Goal: Information Seeking & Learning: Get advice/opinions

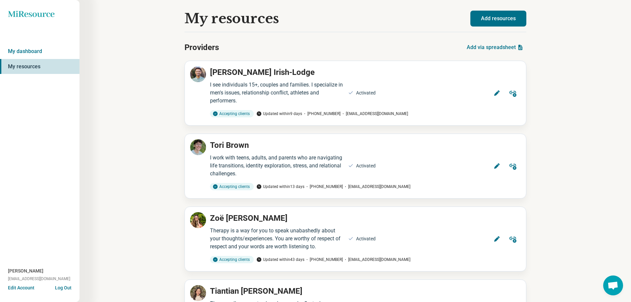
click at [39, 14] on icon at bounding box center [31, 14] width 46 height 6
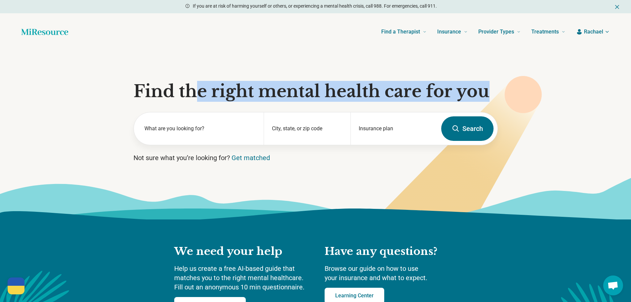
drag, startPoint x: 201, startPoint y: 98, endPoint x: 518, endPoint y: 101, distance: 316.6
click at [502, 94] on section "Find the right mental health care for you What are you looking for? City, state…" at bounding box center [315, 134] width 631 height 169
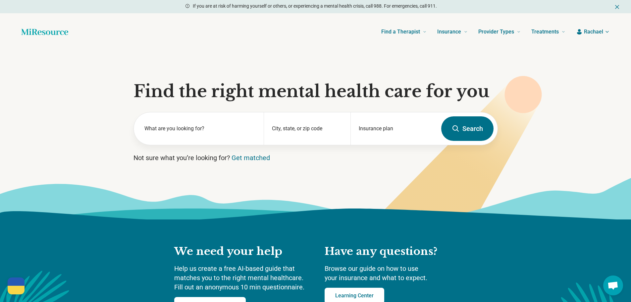
click at [523, 106] on icon at bounding box center [523, 94] width 37 height 37
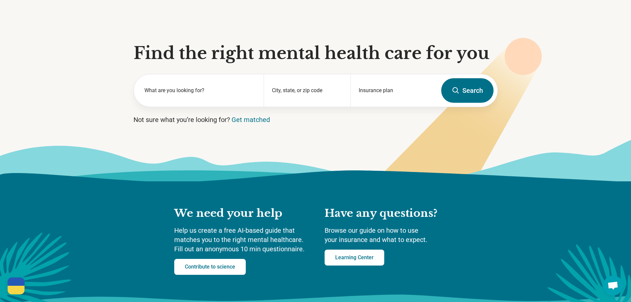
scroll to position [33, 0]
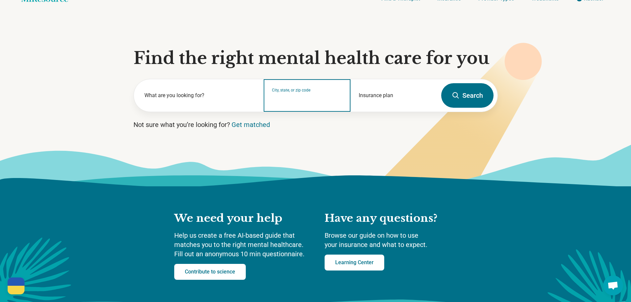
click at [320, 97] on input "City, state, or zip code" at bounding box center [307, 100] width 71 height 8
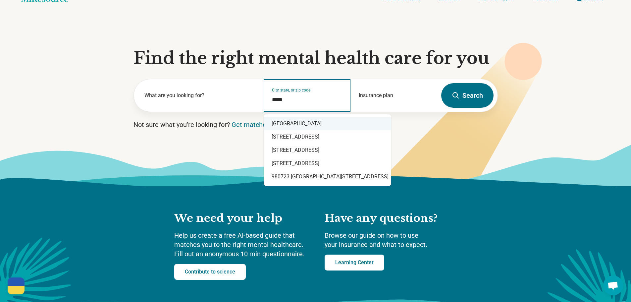
click at [324, 120] on div "[GEOGRAPHIC_DATA]" at bounding box center [327, 123] width 127 height 13
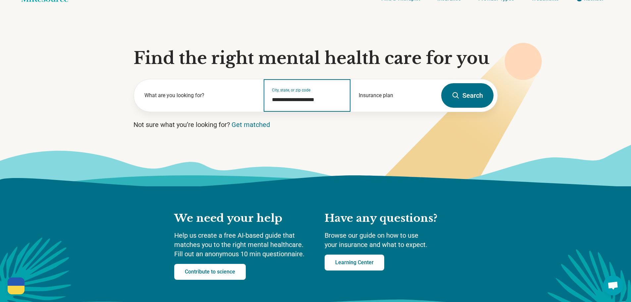
type input "**********"
click at [466, 98] on button "Search" at bounding box center [467, 95] width 52 height 25
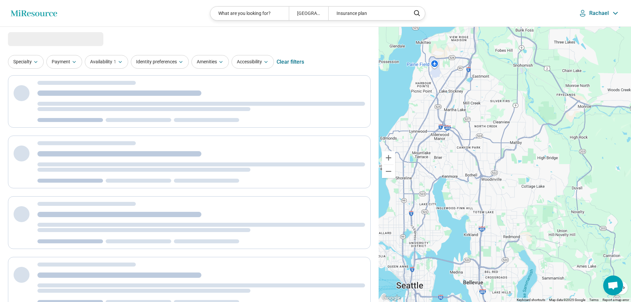
select select "***"
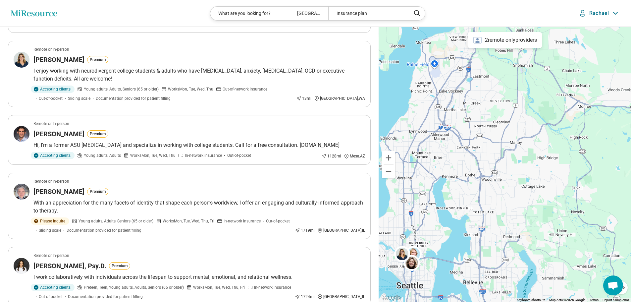
scroll to position [166, 0]
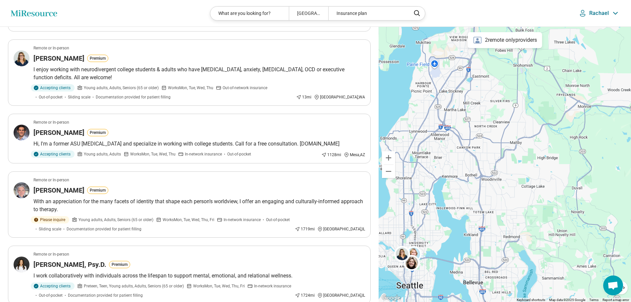
click at [489, 178] on div at bounding box center [505, 164] width 252 height 275
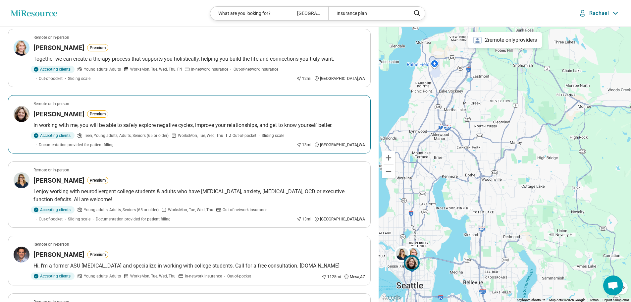
scroll to position [0, 0]
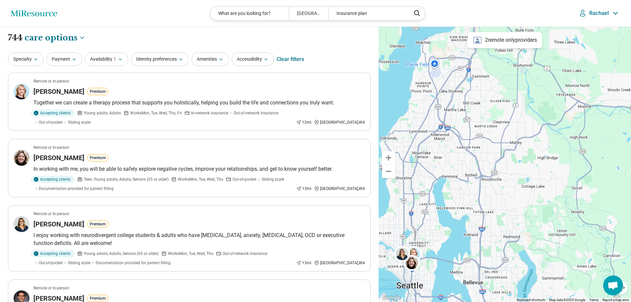
click at [443, 8] on header "Miresource logo What are you looking for? [GEOGRAPHIC_DATA], [GEOGRAPHIC_DATA] …" at bounding box center [315, 13] width 631 height 27
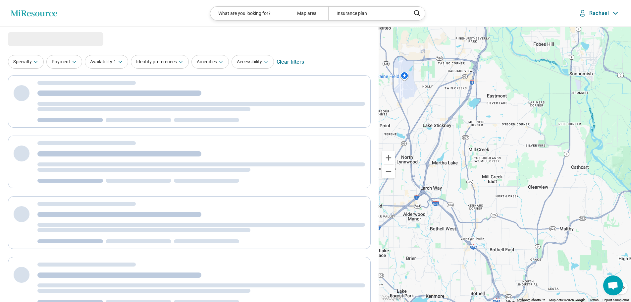
click at [605, 14] on p "Rachael" at bounding box center [599, 13] width 20 height 7
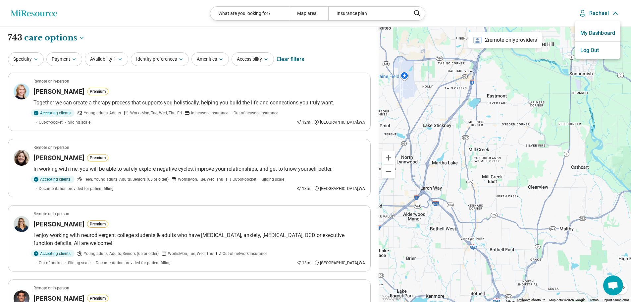
click at [595, 30] on link "My Dashboard" at bounding box center [597, 33] width 45 height 17
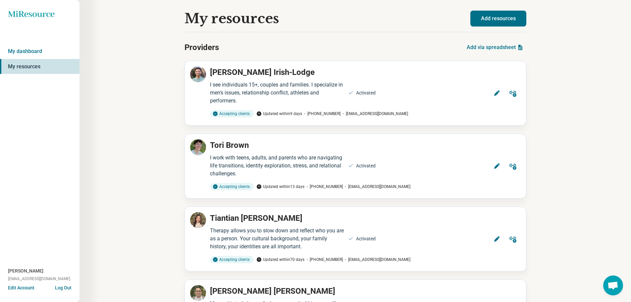
click at [34, 14] on icon "Miresource logo" at bounding box center [31, 14] width 47 height 7
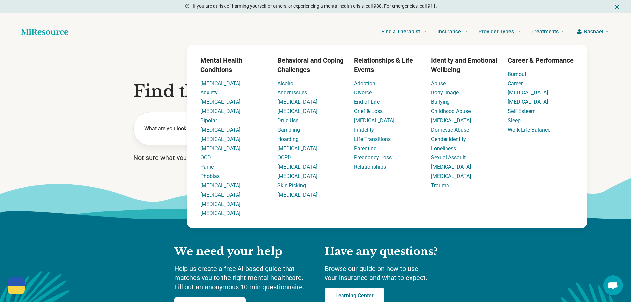
click at [221, 64] on h3 "Mental Health Conditions" at bounding box center [233, 65] width 66 height 19
click at [403, 32] on span "Find a Therapist" at bounding box center [400, 31] width 39 height 9
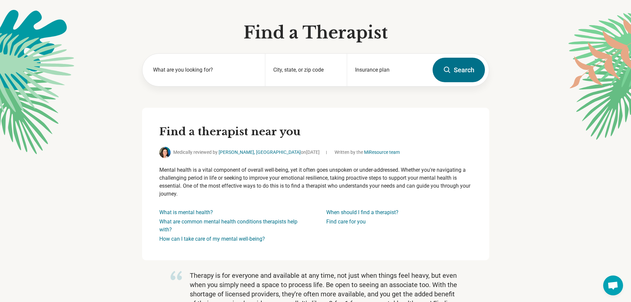
scroll to position [33, 0]
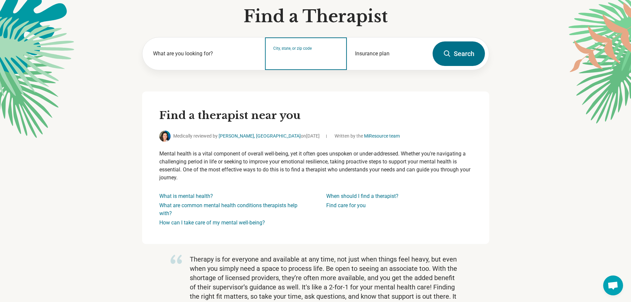
click at [328, 59] on input "City, state, or zip code" at bounding box center [306, 58] width 66 height 8
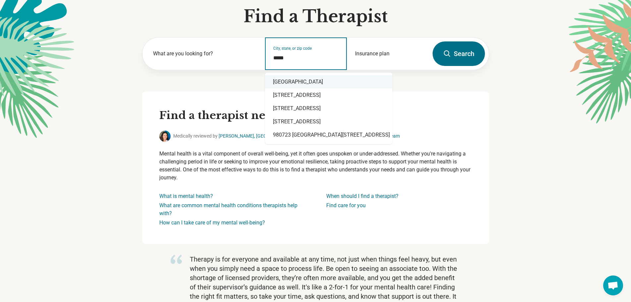
click at [341, 81] on div "[GEOGRAPHIC_DATA]" at bounding box center [328, 81] width 127 height 13
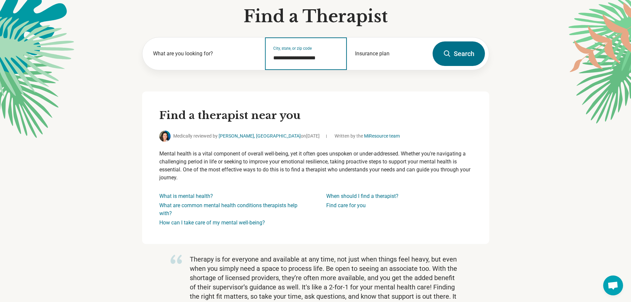
type input "**********"
click at [480, 51] on button "Search" at bounding box center [458, 53] width 52 height 25
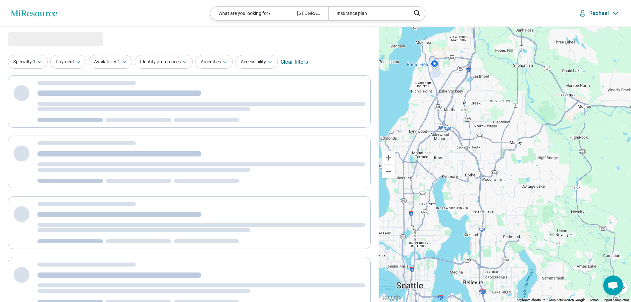
select select "***"
